Goal: Transaction & Acquisition: Download file/media

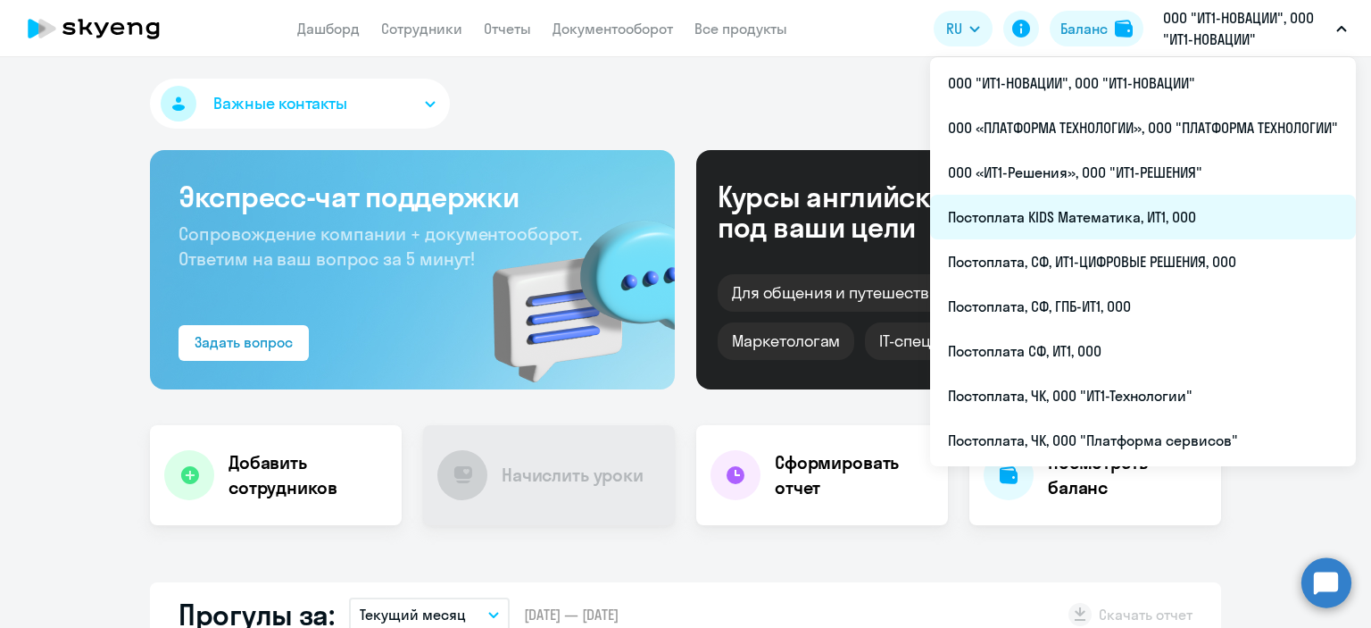
click at [1093, 221] on li "Постоплата KIDS Математика, ИТ1, ООО" at bounding box center [1143, 217] width 426 height 45
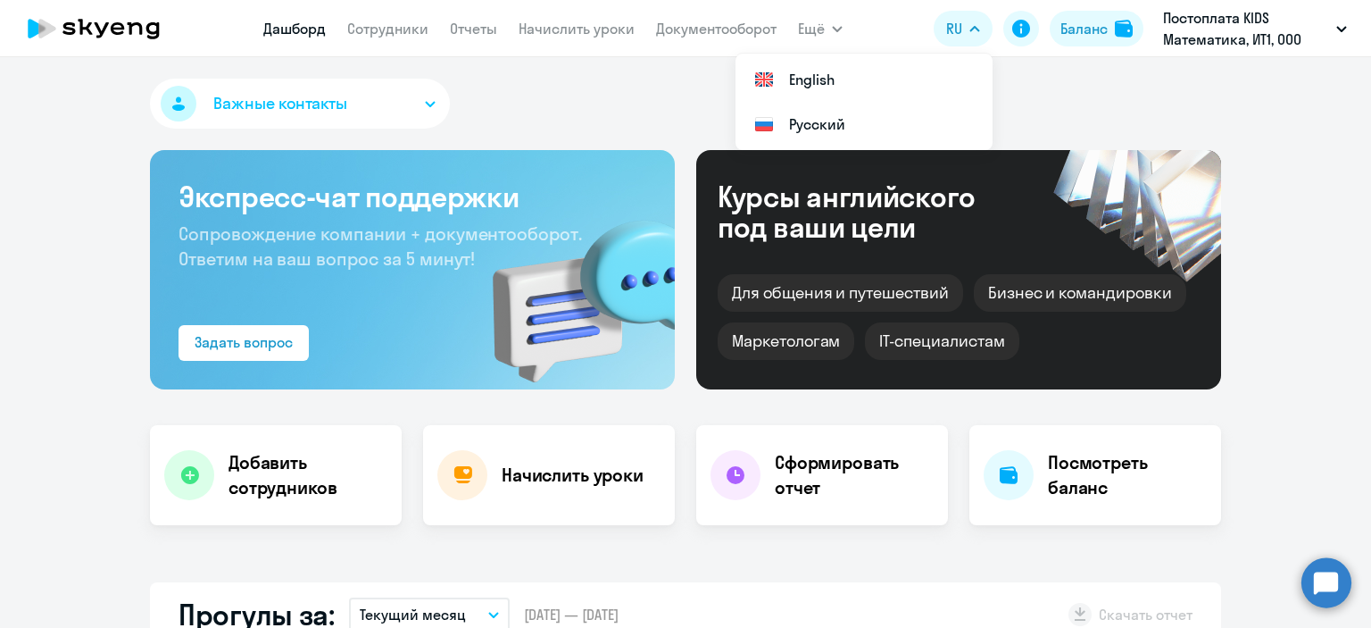
click at [702, 38] on app-menu-item-link "Документооборот" at bounding box center [716, 29] width 121 height 22
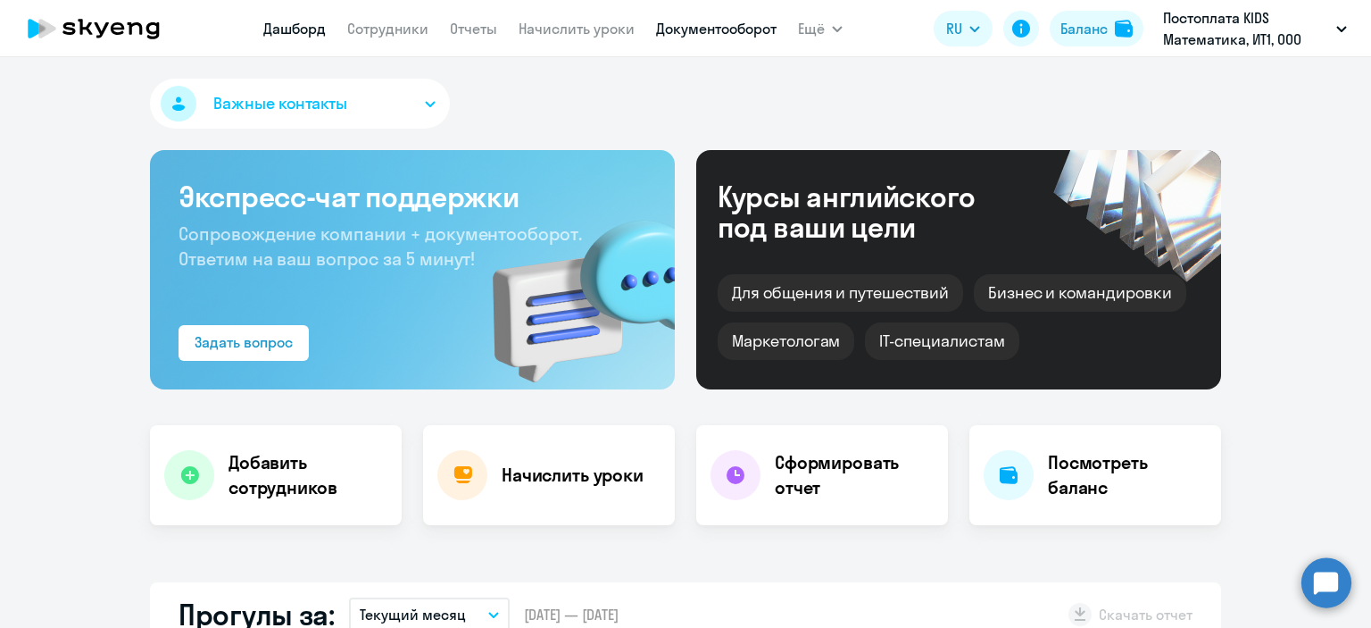
click at [697, 24] on link "Документооборот" at bounding box center [716, 29] width 121 height 18
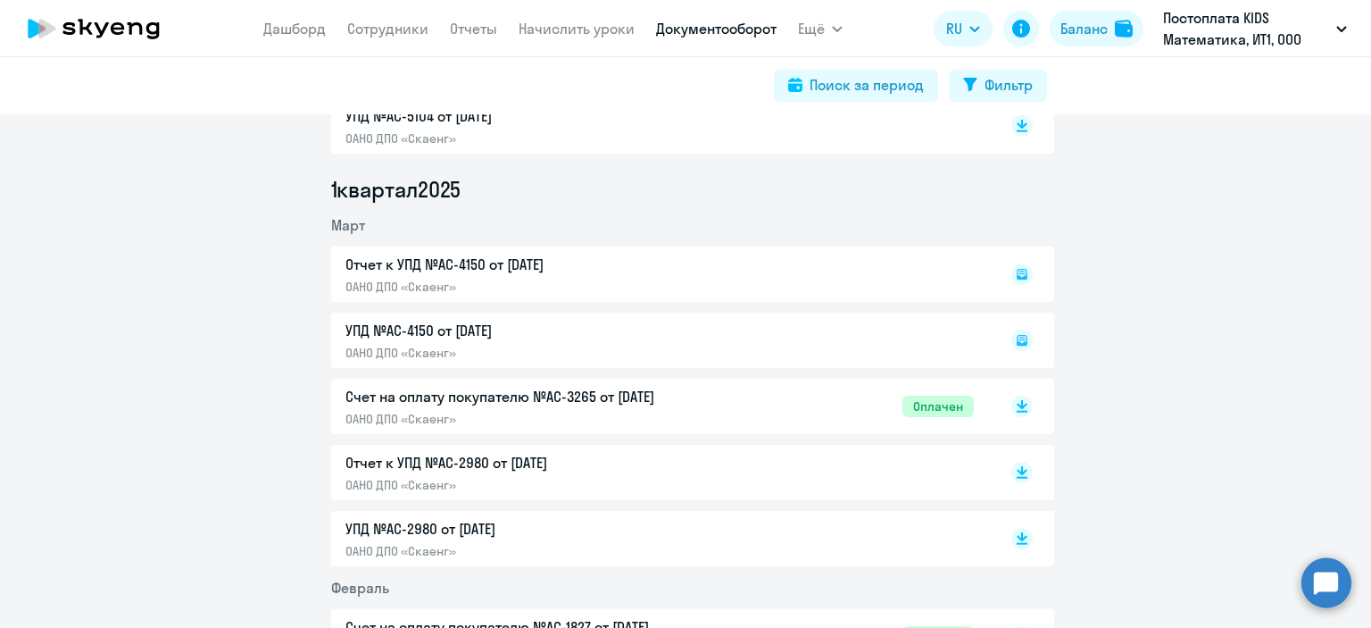
scroll to position [1339, 0]
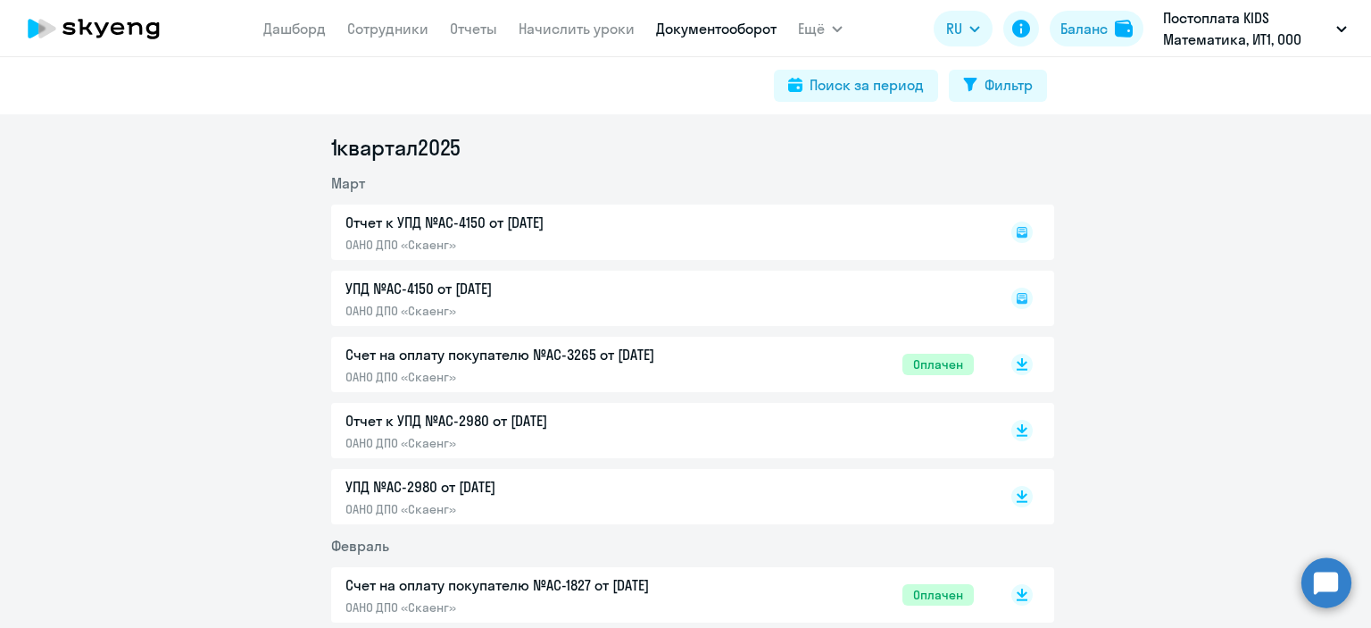
click at [505, 424] on p "Отчет к УПД №AC-2980 от [DATE]" at bounding box center [533, 420] width 375 height 21
click at [505, 225] on div "Отчет к УПД №AC-4150 от [DATE] ОАНО ДПО «Скаенг»" at bounding box center [692, 231] width 723 height 55
drag, startPoint x: 419, startPoint y: 231, endPoint x: 407, endPoint y: 224, distance: 13.6
click at [418, 231] on div "Отчет к УПД №AC-4150 от [DATE] ОАНО ДПО «Скаенг»" at bounding box center [692, 231] width 723 height 55
click at [385, 223] on div "Отчет к УПД №AC-4150 от [DATE] ОАНО ДПО «Скаенг»" at bounding box center [692, 231] width 723 height 55
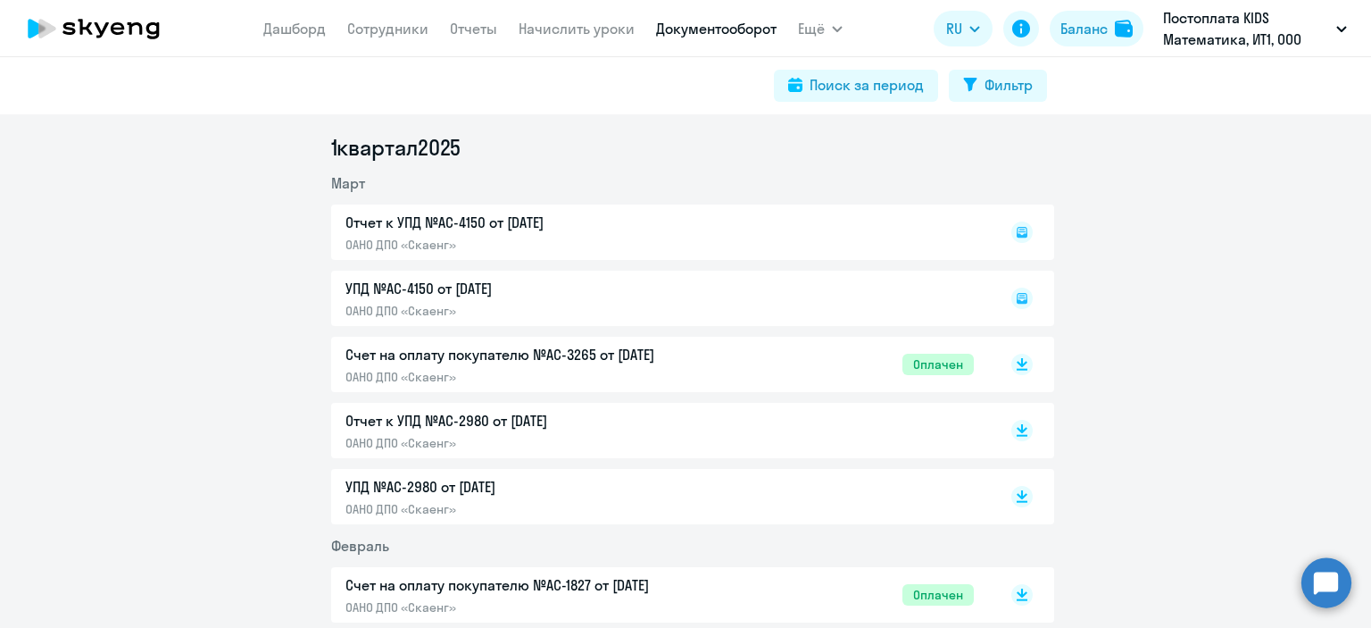
click at [418, 225] on div "Отчет к УПД №AC-4150 от [DATE] ОАНО ДПО «Скаенг»" at bounding box center [692, 231] width 723 height 55
click at [417, 224] on div "Отчет к УПД №AC-4150 от [DATE] ОАНО ДПО «Скаенг»" at bounding box center [692, 231] width 723 height 55
click at [1013, 229] on icon at bounding box center [1022, 231] width 21 height 21
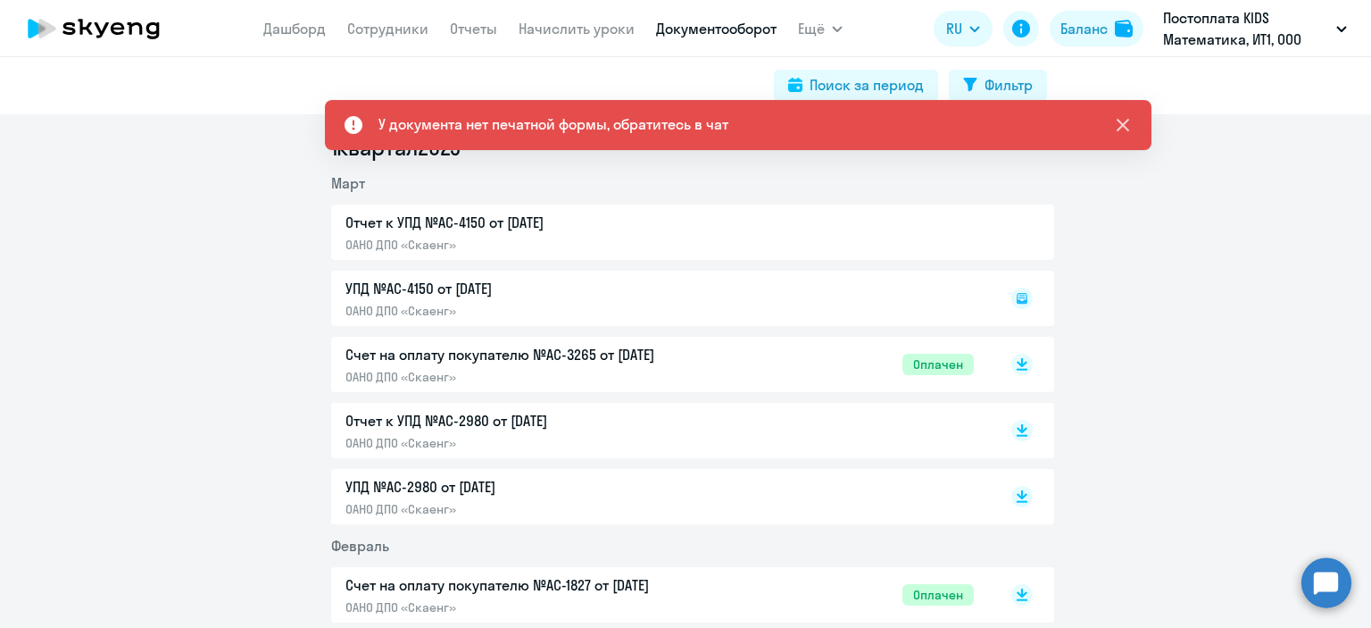
click at [1125, 126] on icon at bounding box center [1123, 125] width 13 height 13
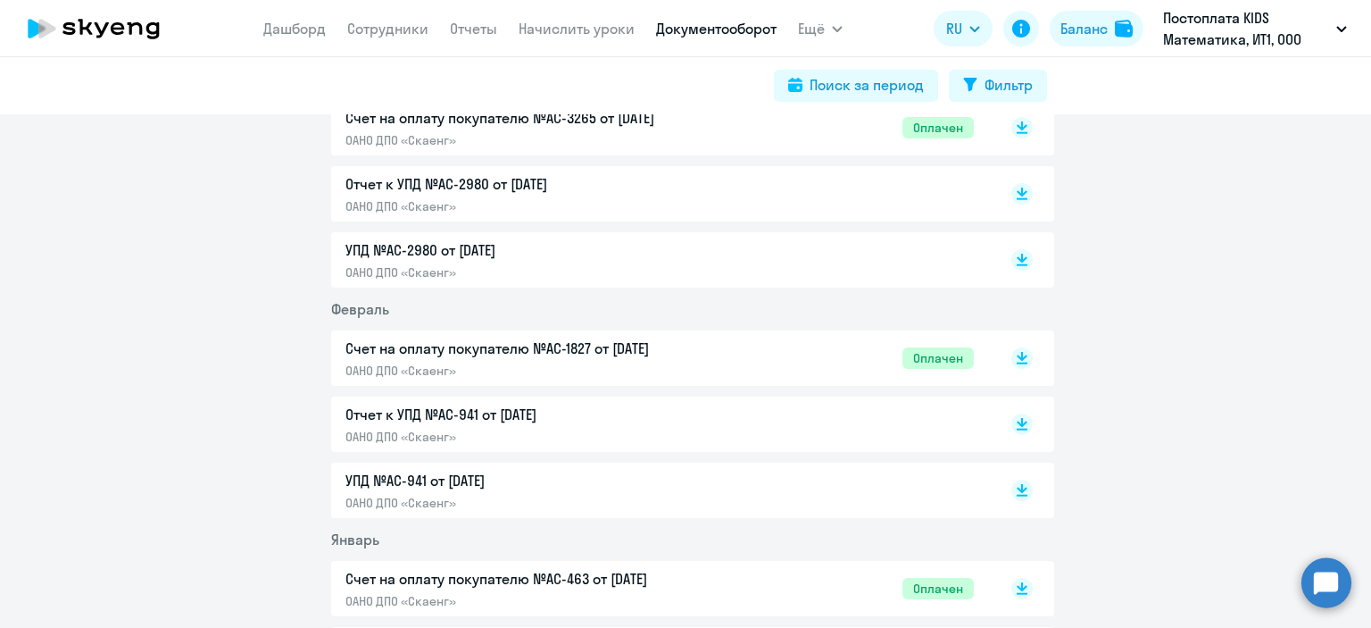
scroll to position [1607, 0]
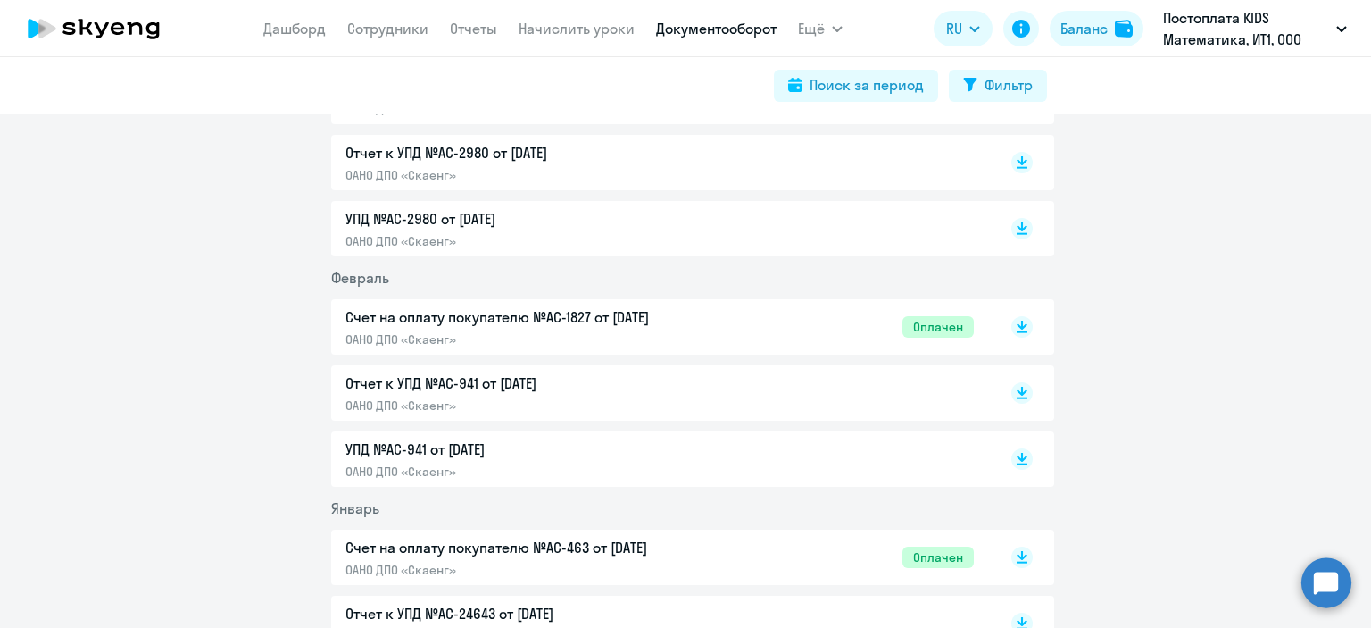
click at [600, 392] on p "Отчет к УПД №AC-941 от [DATE]" at bounding box center [533, 382] width 375 height 21
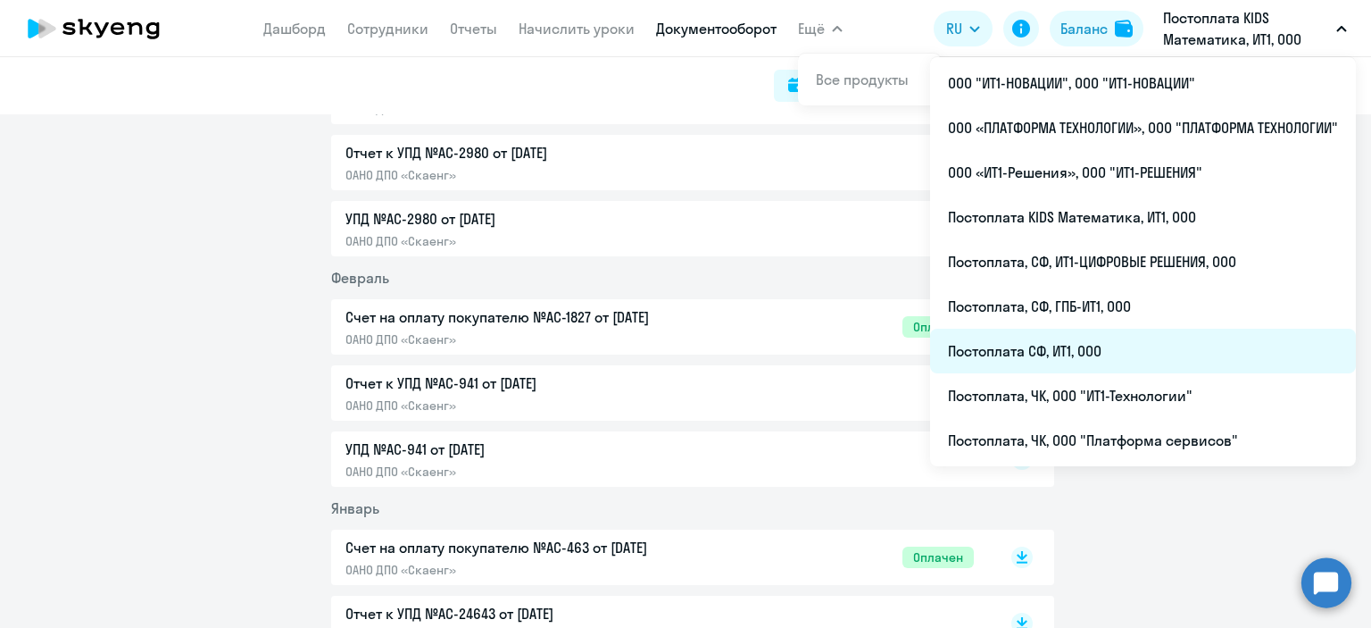
click at [1088, 349] on li "Постоплата СФ, ИТ1, ООО" at bounding box center [1143, 351] width 426 height 45
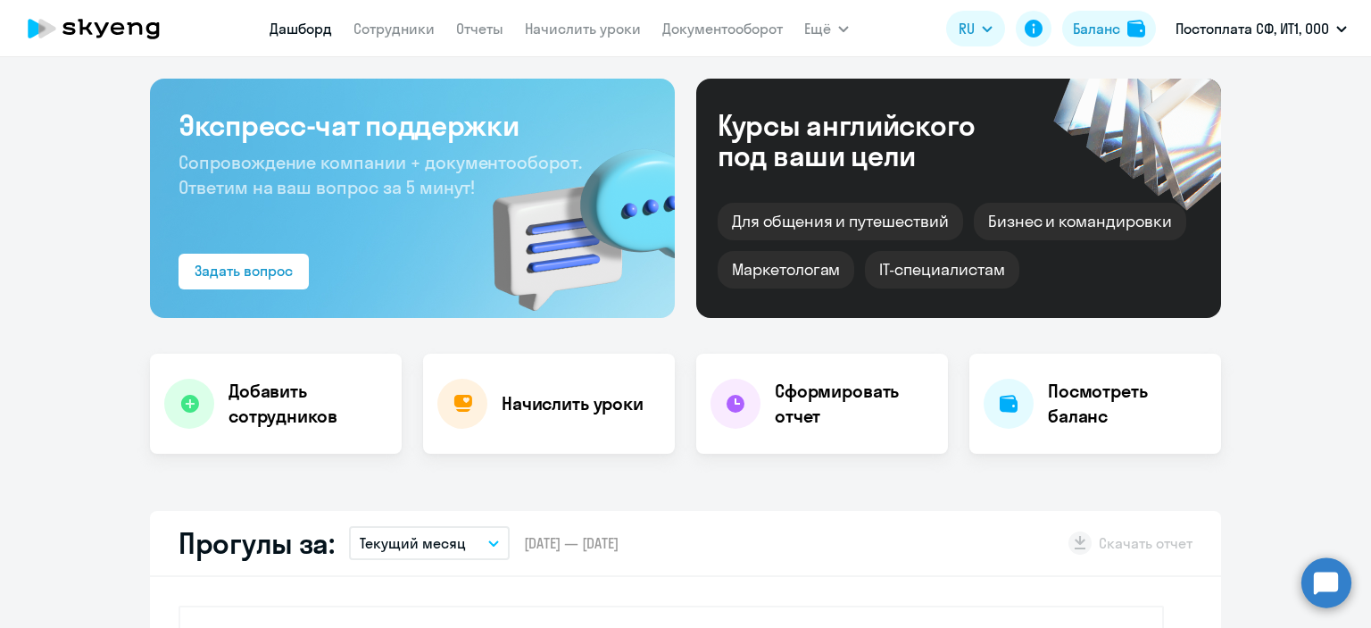
select select "30"
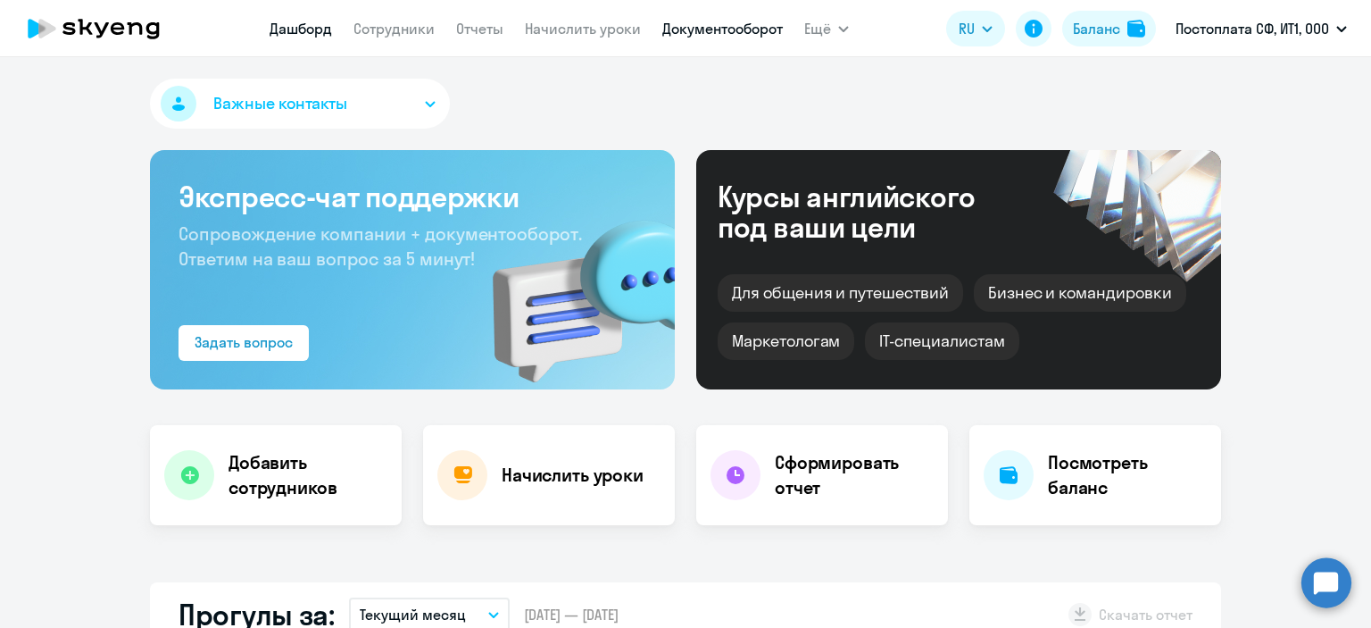
click at [746, 35] on link "Документооборот" at bounding box center [723, 29] width 121 height 18
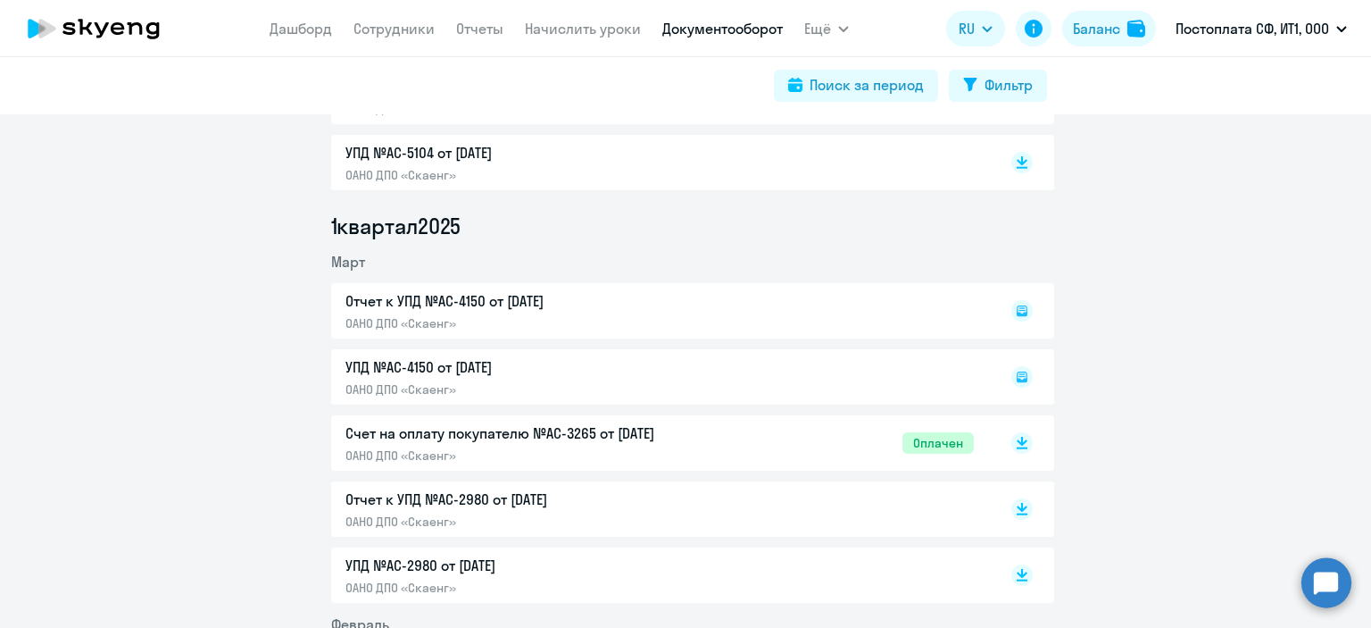
scroll to position [1250, 0]
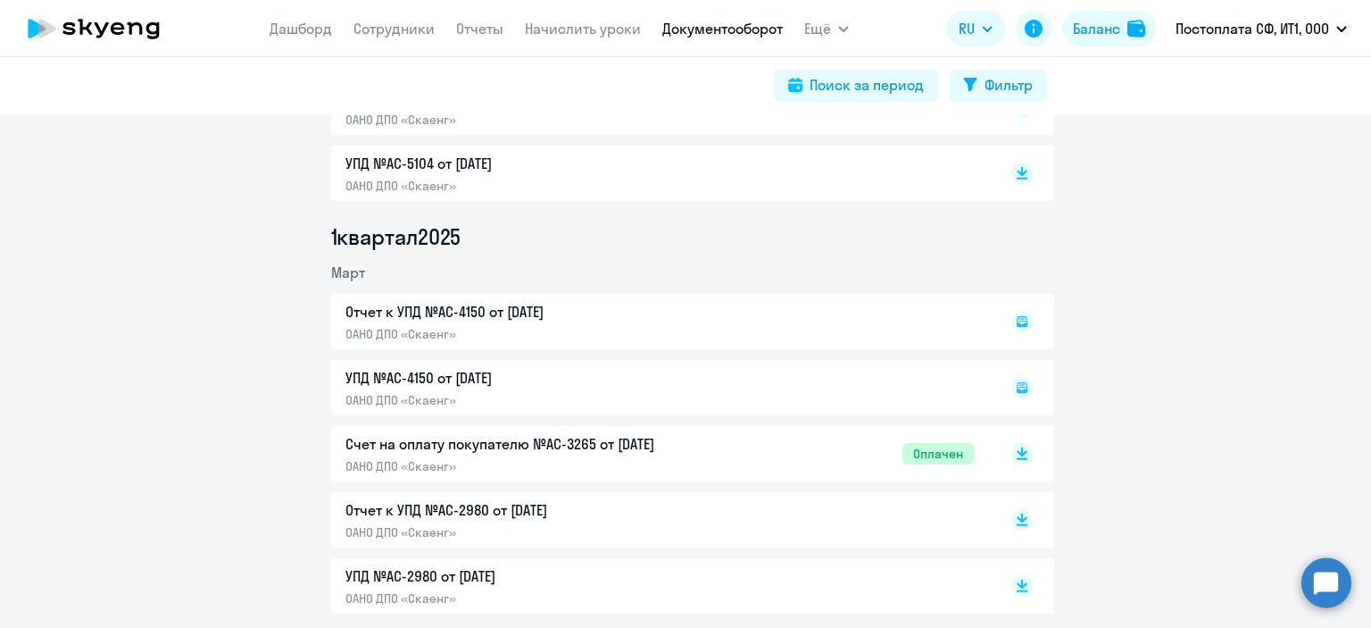
click at [501, 516] on p "Отчет к УПД №AC-2980 от [DATE]" at bounding box center [533, 509] width 375 height 21
